Goal: Information Seeking & Learning: Learn about a topic

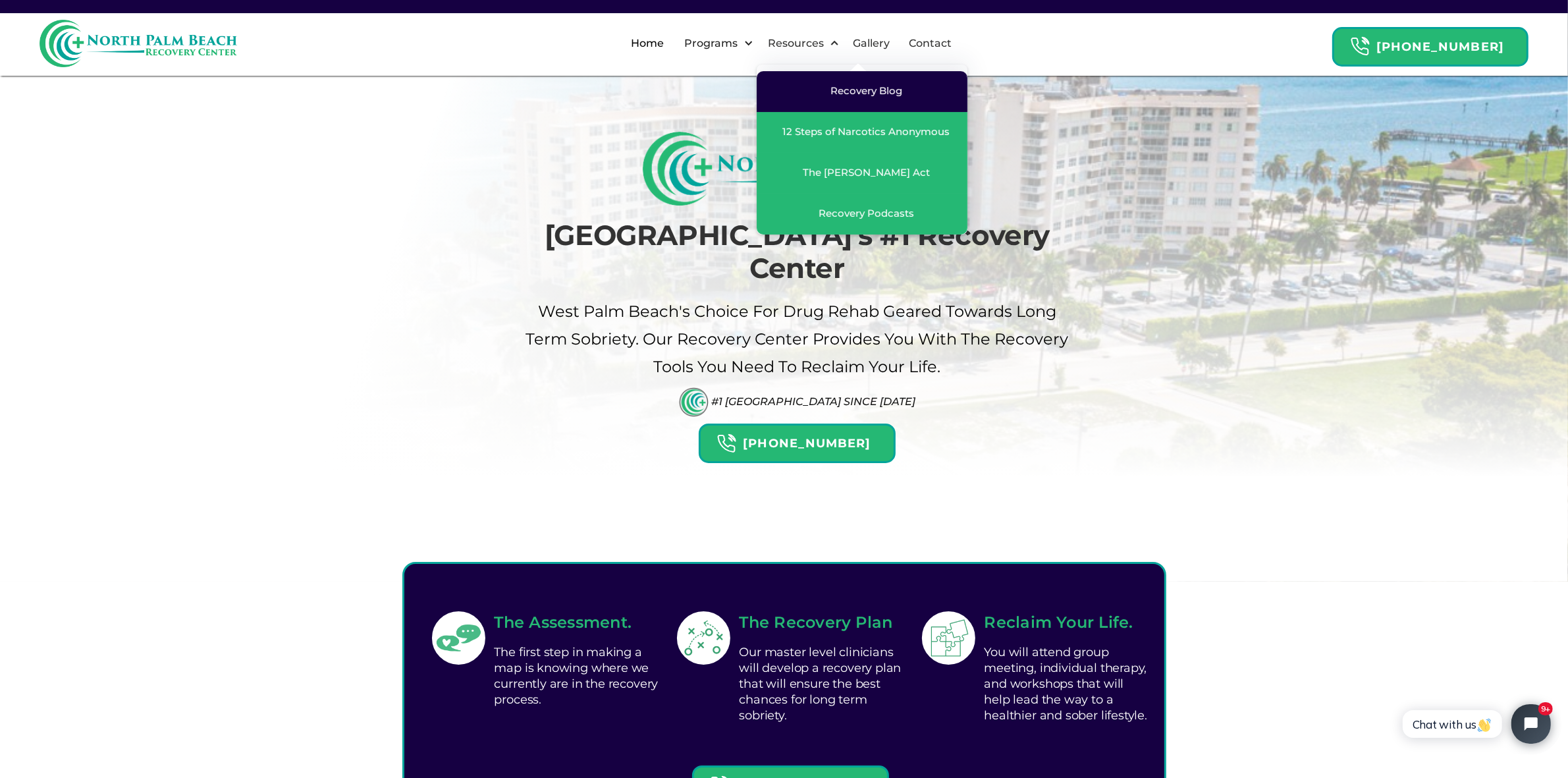
click at [884, 99] on link "Recovery Blog" at bounding box center [862, 91] width 211 height 41
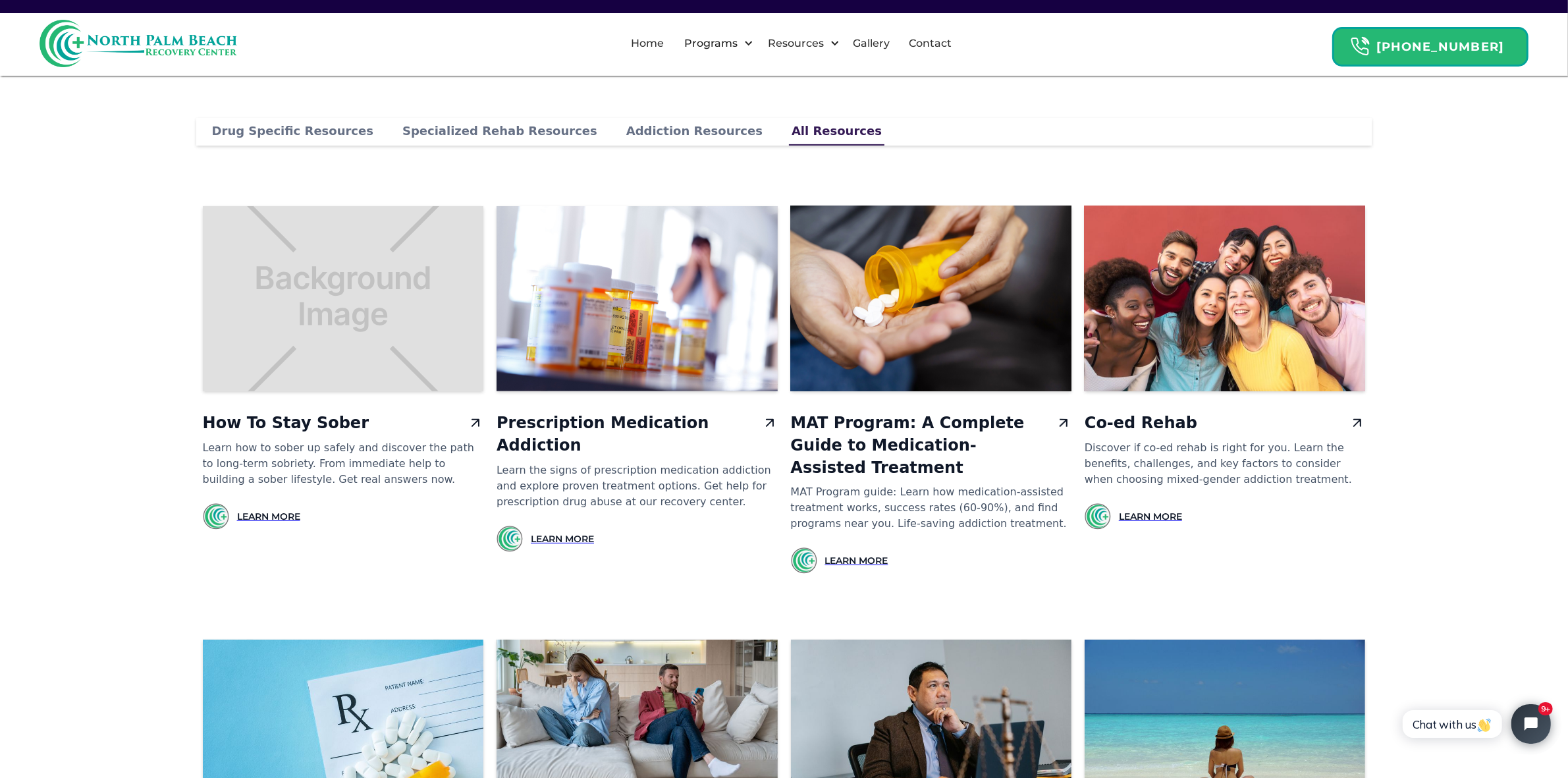
scroll to position [659, 0]
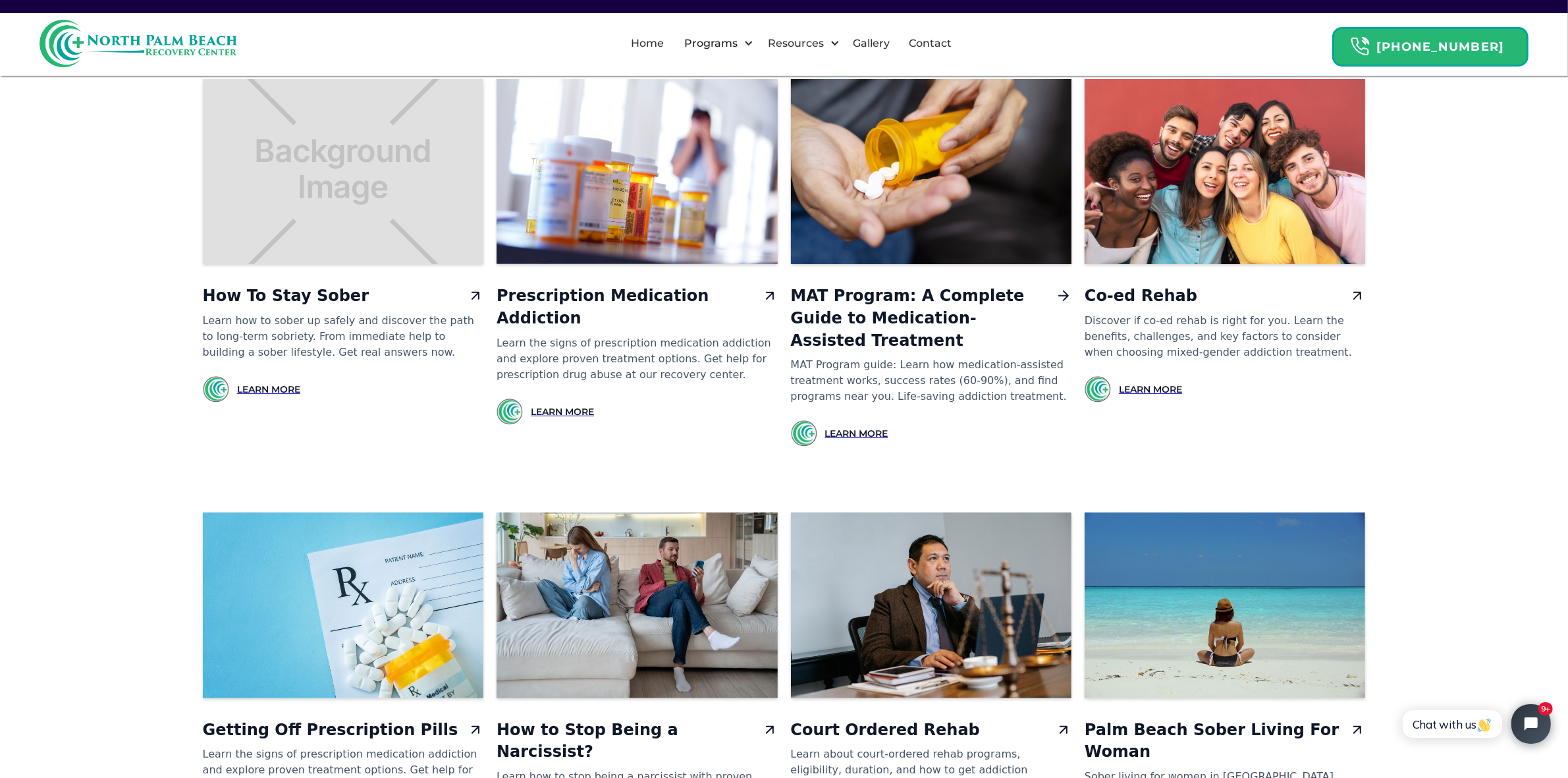
click at [896, 303] on h3 "MAT Program: A Complete Guide to Medication-Assisted Treatment" at bounding box center [920, 318] width 259 height 67
click at [397, 197] on div at bounding box center [343, 171] width 280 height 185
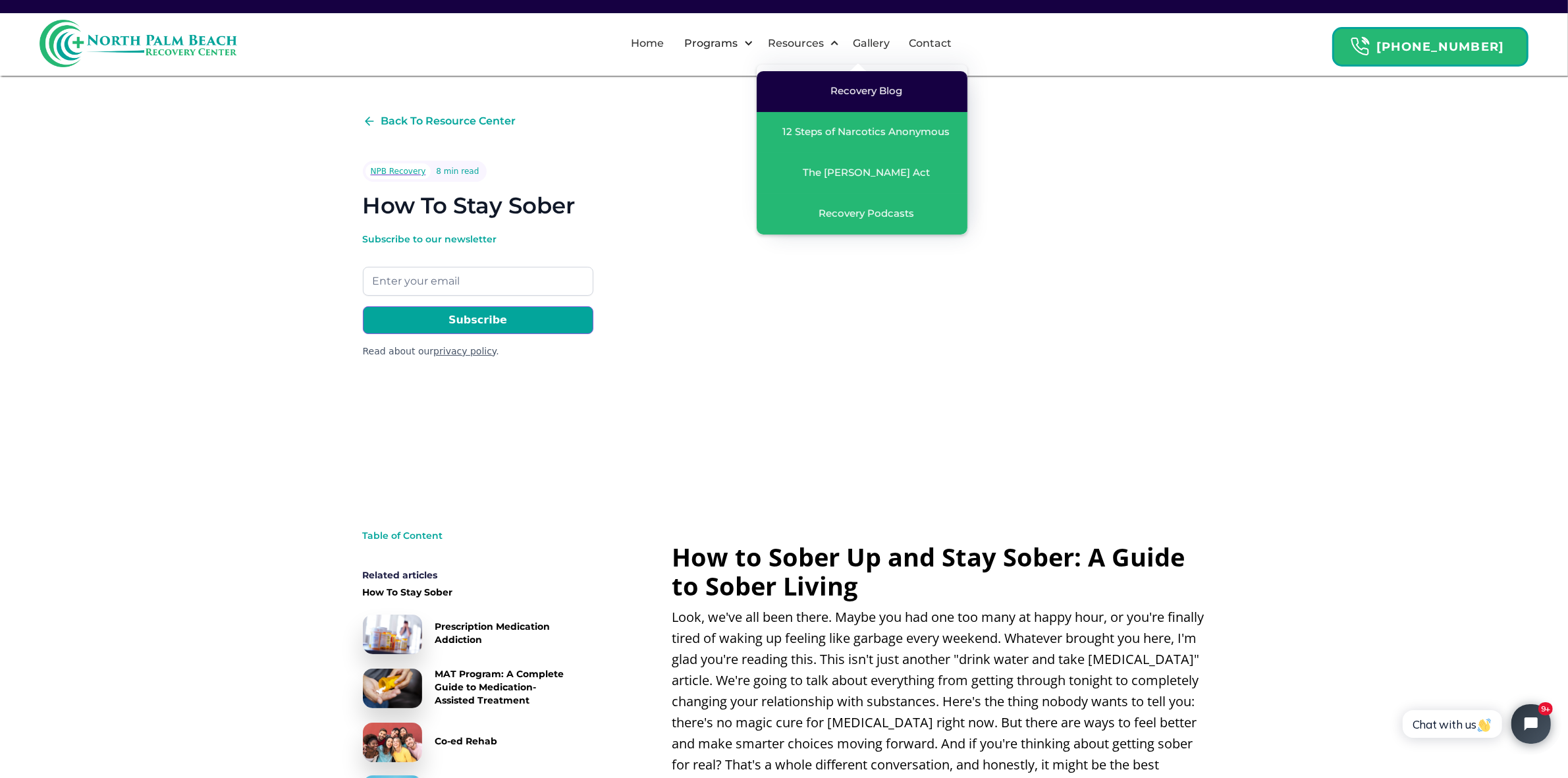
click at [871, 89] on div "Recovery Blog" at bounding box center [867, 91] width 72 height 13
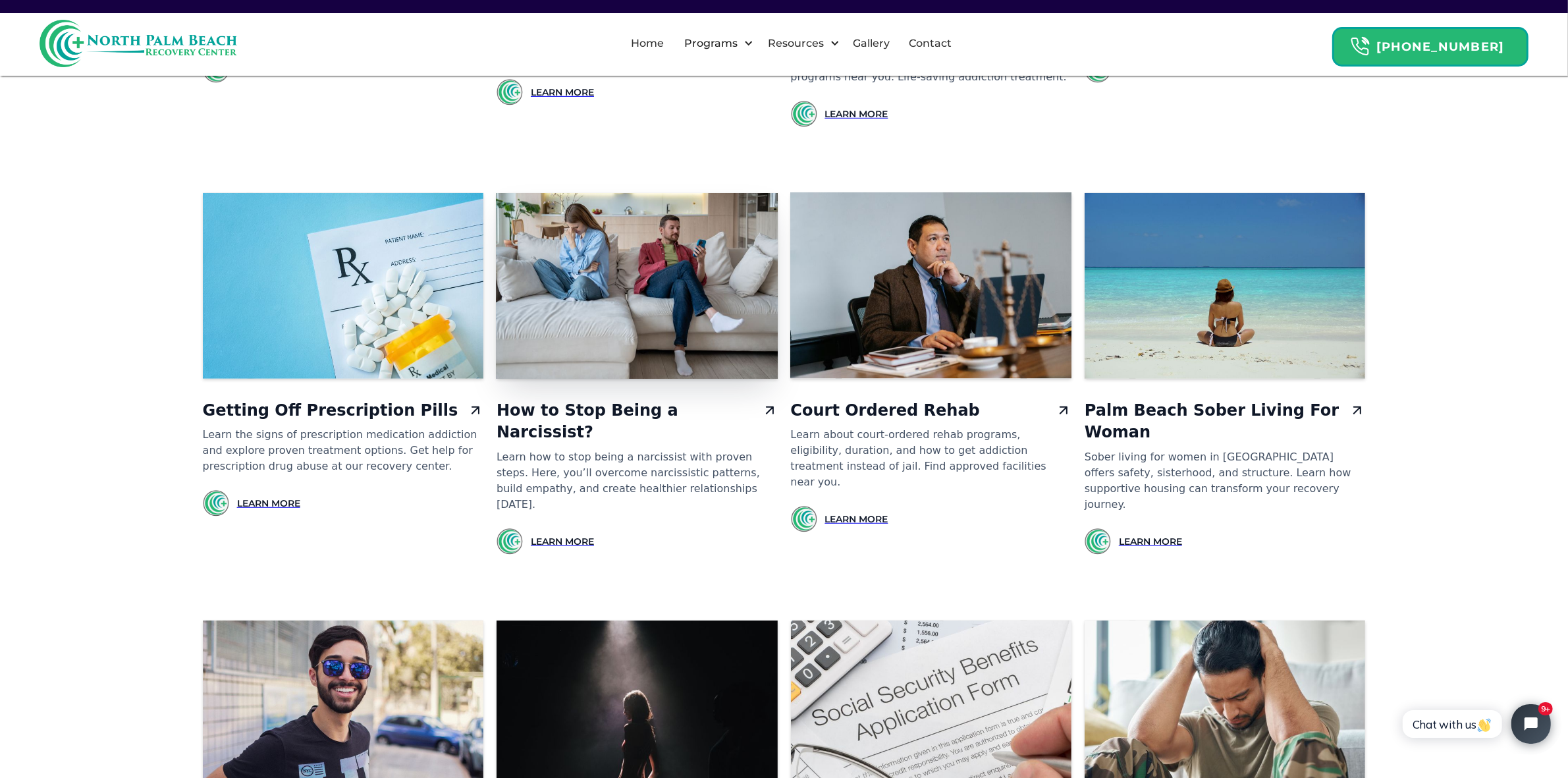
scroll to position [987, 0]
